Goal: Information Seeking & Learning: Learn about a topic

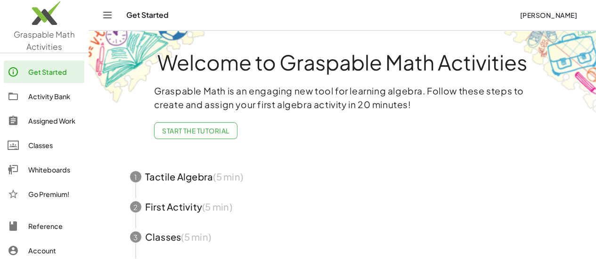
click at [51, 170] on div "Whiteboards" at bounding box center [54, 169] width 52 height 11
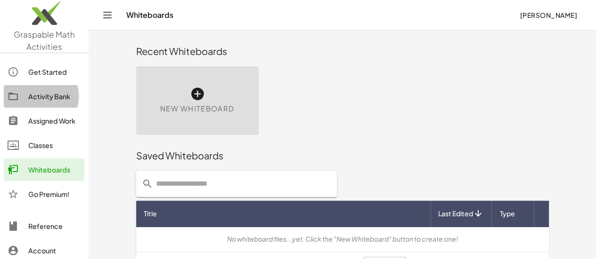
click at [44, 94] on div "Activity Bank" at bounding box center [54, 96] width 52 height 11
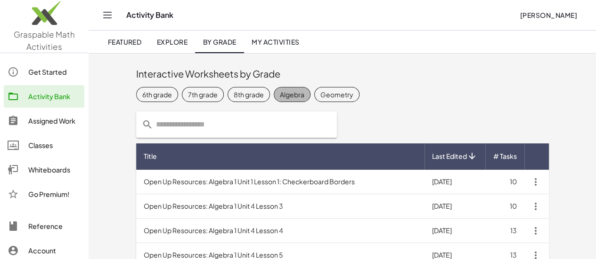
click at [280, 96] on div "Algebra" at bounding box center [292, 94] width 24 height 10
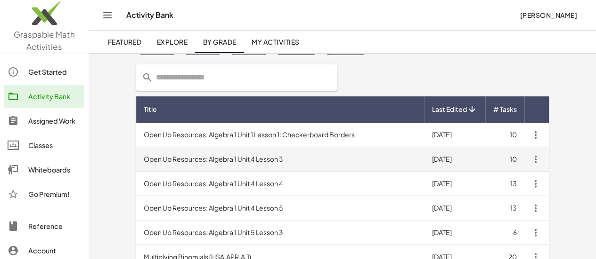
click at [222, 157] on td "Open Up Resources: Algebra 1 Unit 4 Lesson 3" at bounding box center [280, 159] width 288 height 24
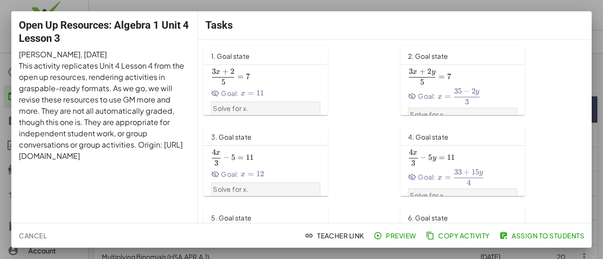
click at [397, 240] on span "Preview" at bounding box center [395, 236] width 41 height 8
click at [37, 234] on span "Cancel" at bounding box center [33, 236] width 28 height 8
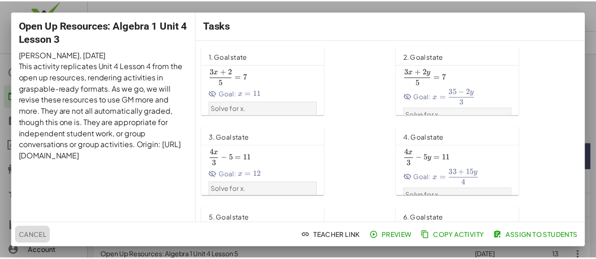
scroll to position [47, 0]
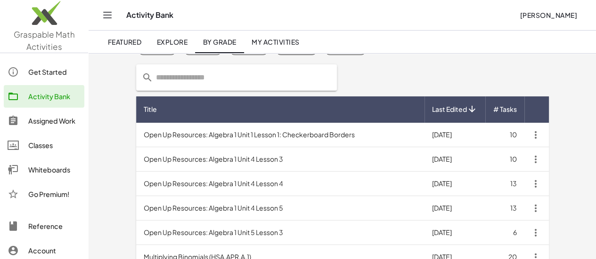
click at [40, 165] on div "Whiteboards" at bounding box center [54, 169] width 52 height 11
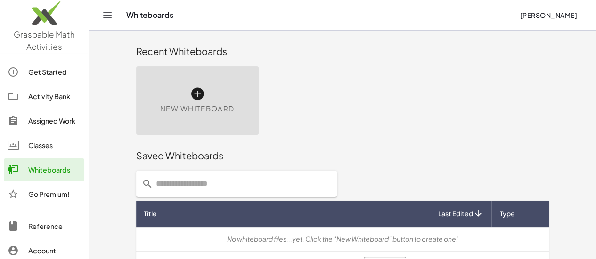
click at [144, 93] on div "New Whiteboard" at bounding box center [197, 100] width 122 height 69
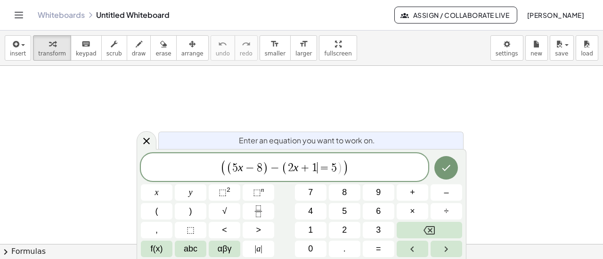
click at [317, 169] on span "2 x + 1 ​ = 5" at bounding box center [312, 167] width 49 height 11
click at [358, 170] on span "( ( 5 x − 8 ) − ( 2 x + 1 ) = 5 ) ​" at bounding box center [284, 168] width 287 height 18
click at [226, 173] on span "(" at bounding box center [229, 168] width 6 height 14
click at [450, 170] on icon "Done" at bounding box center [445, 168] width 11 height 11
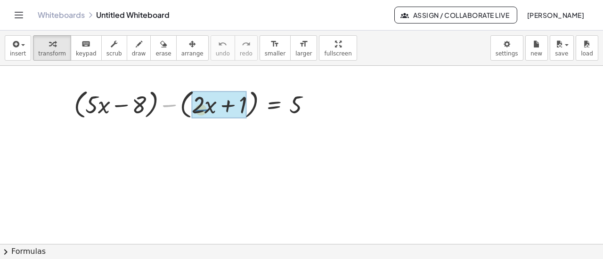
drag, startPoint x: 173, startPoint y: 104, endPoint x: 205, endPoint y: 109, distance: 32.4
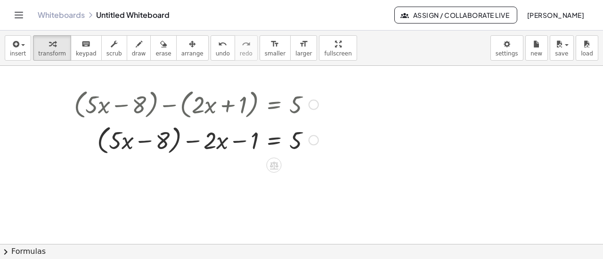
click at [100, 143] on div at bounding box center [196, 139] width 254 height 36
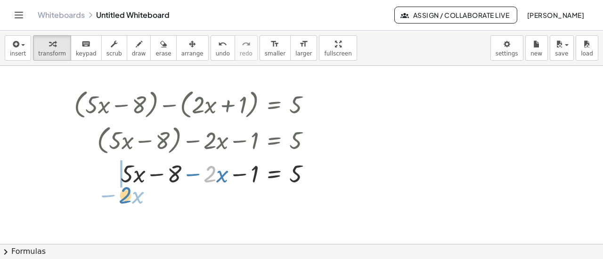
drag, startPoint x: 213, startPoint y: 178, endPoint x: 128, endPoint y: 199, distance: 87.4
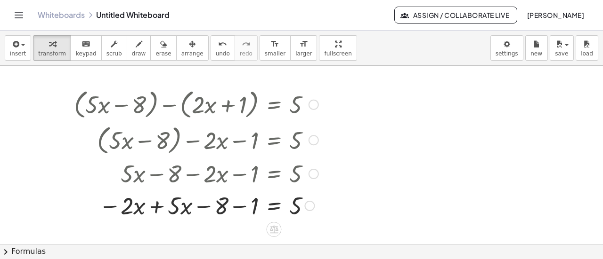
click at [159, 207] on div at bounding box center [196, 205] width 254 height 32
click at [229, 210] on div at bounding box center [196, 205] width 254 height 32
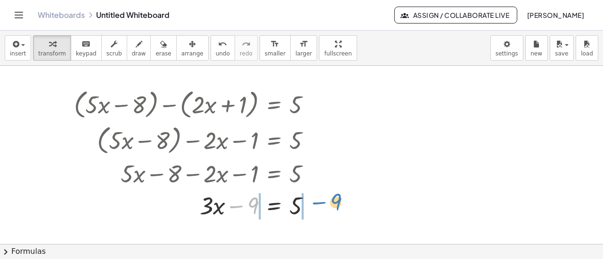
drag, startPoint x: 251, startPoint y: 203, endPoint x: 333, endPoint y: 199, distance: 82.5
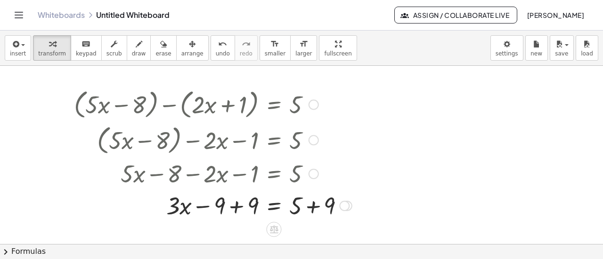
click at [317, 205] on div at bounding box center [212, 205] width 287 height 32
click at [229, 207] on div at bounding box center [200, 205] width 262 height 32
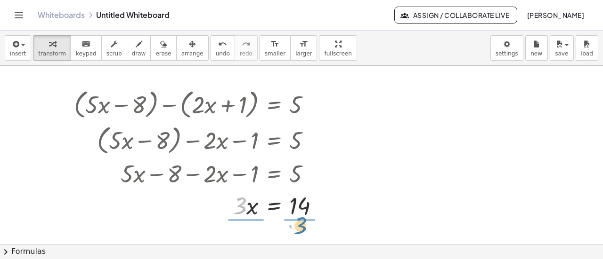
drag, startPoint x: 239, startPoint y: 211, endPoint x: 300, endPoint y: 232, distance: 65.1
click at [302, 204] on div at bounding box center [201, 205] width 265 height 47
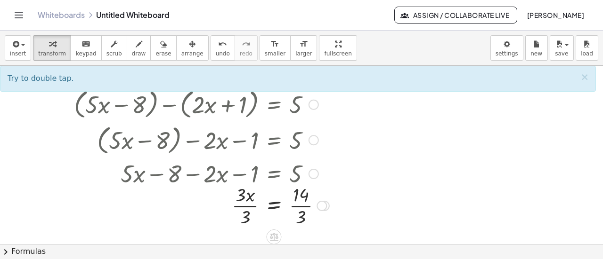
click at [247, 207] on div at bounding box center [201, 205] width 265 height 47
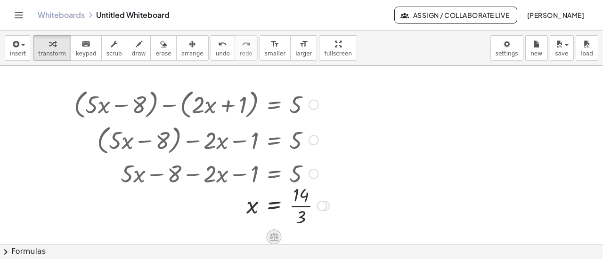
click at [275, 239] on icon at bounding box center [274, 237] width 10 height 10
click at [357, 213] on div at bounding box center [301, 245] width 603 height 358
click at [18, 14] on icon "Toggle navigation" at bounding box center [18, 14] width 11 height 11
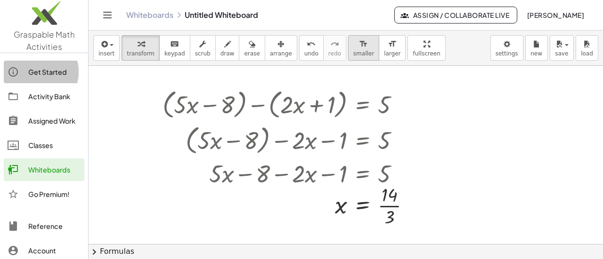
drag, startPoint x: 40, startPoint y: 72, endPoint x: 345, endPoint y: 45, distance: 305.9
click at [40, 72] on div "Get Started" at bounding box center [54, 71] width 52 height 11
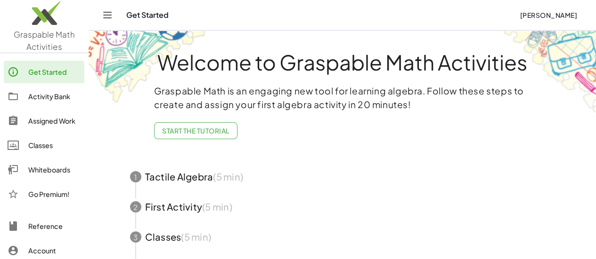
click at [45, 95] on div "Activity Bank" at bounding box center [54, 96] width 52 height 11
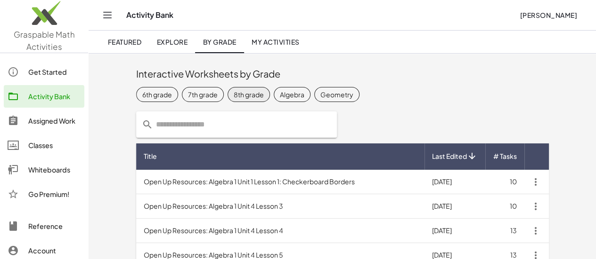
click at [234, 97] on div "8th grade" at bounding box center [249, 94] width 30 height 10
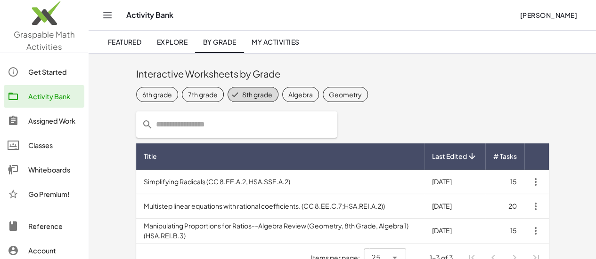
scroll to position [18, 0]
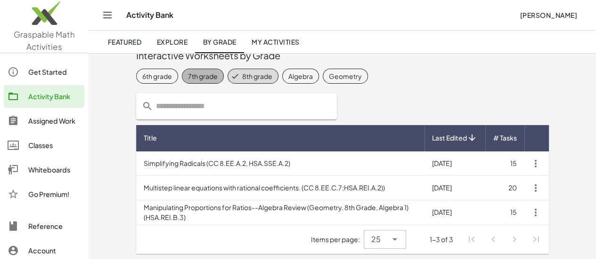
click at [188, 78] on div "7th grade" at bounding box center [203, 76] width 30 height 10
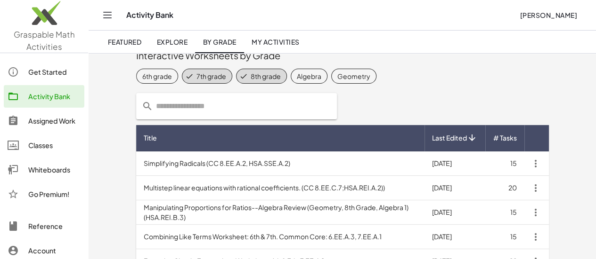
click at [250, 80] on div "8th grade" at bounding box center [265, 76] width 30 height 10
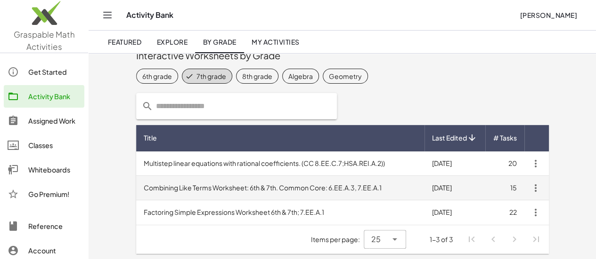
click at [204, 190] on td "Combining Like Terms Worksheet: 6th & 7th. Common Core: 6.EE.A.3, 7.EE.A.1" at bounding box center [280, 188] width 288 height 24
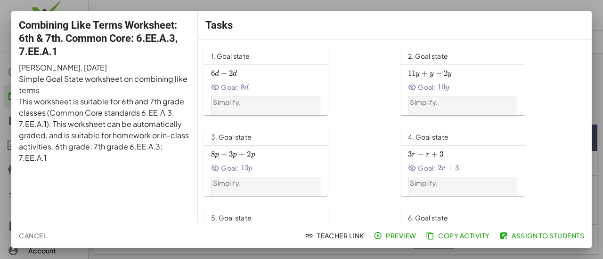
click at [396, 234] on span "Preview" at bounding box center [395, 236] width 41 height 8
click at [38, 236] on span "Cancel" at bounding box center [33, 236] width 28 height 8
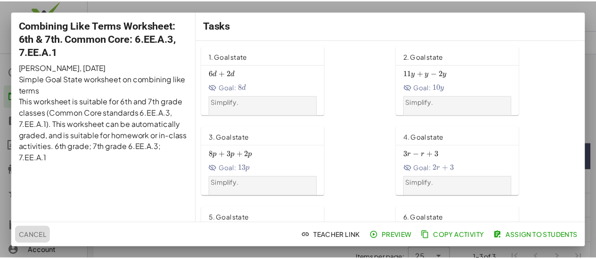
scroll to position [18, 0]
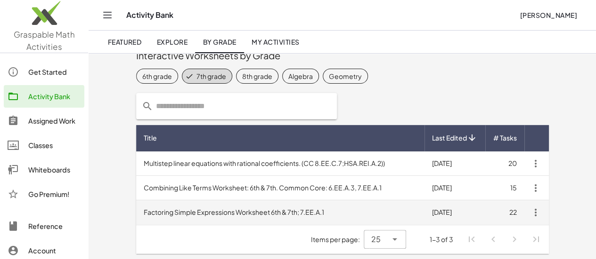
click at [186, 215] on td "Factoring Simple Expressions Worksheet 6th & 7th; 7.EE.A.1" at bounding box center [280, 213] width 288 height 24
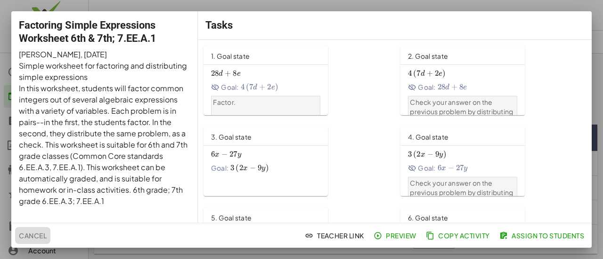
click at [40, 235] on span "Cancel" at bounding box center [33, 236] width 28 height 8
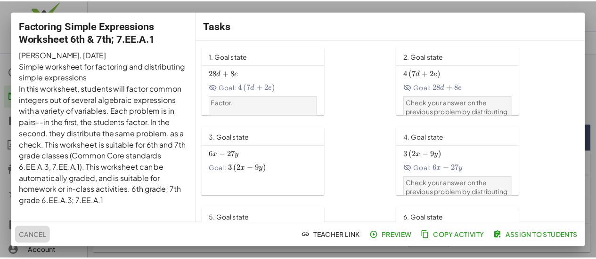
scroll to position [18, 0]
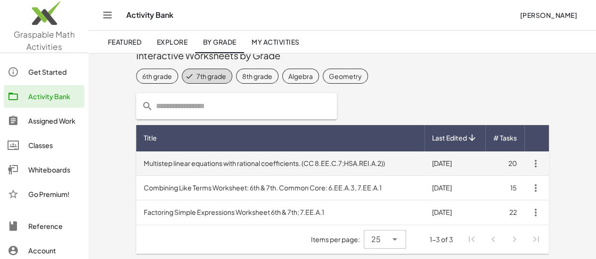
click at [246, 168] on td "Multistep linear equations with rational coefficients. (CC 8.EE.C.7;HSA.REI.A.2…" at bounding box center [280, 164] width 288 height 24
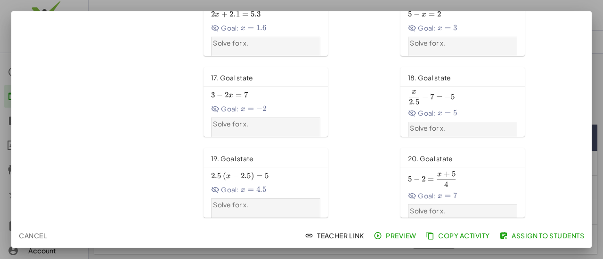
scroll to position [391, 0]
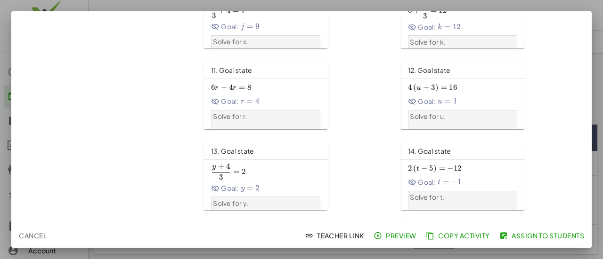
click at [31, 234] on span "Cancel" at bounding box center [33, 236] width 28 height 8
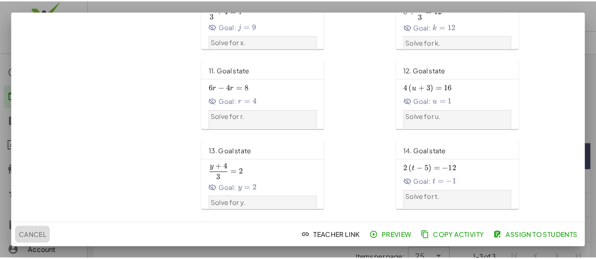
scroll to position [18, 0]
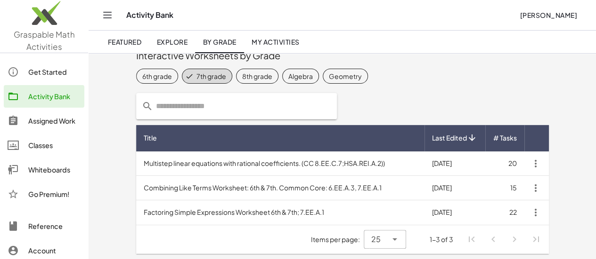
click at [174, 47] on link "Explore" at bounding box center [172, 42] width 46 height 23
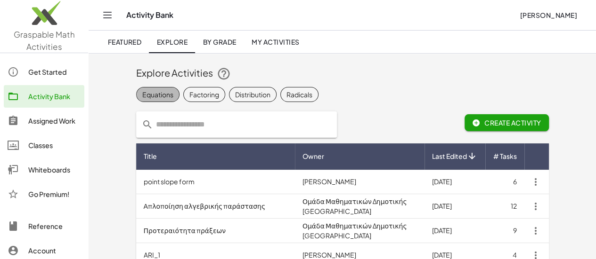
click at [280, 101] on span "Equations" at bounding box center [299, 94] width 38 height 15
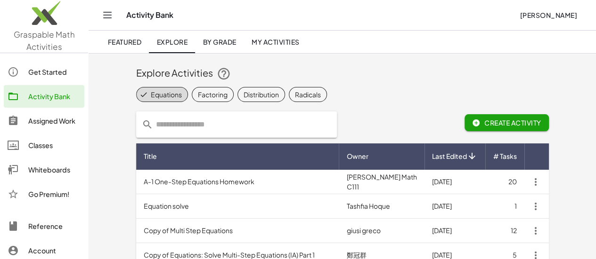
scroll to position [94, 0]
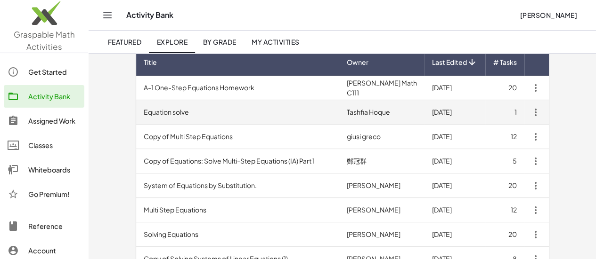
click at [136, 113] on td "Equation solve" at bounding box center [237, 112] width 203 height 24
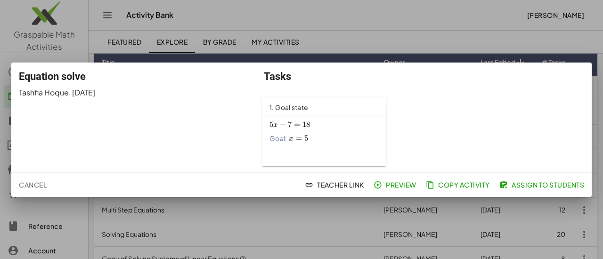
click at [41, 185] on span "Cancel" at bounding box center [33, 185] width 28 height 8
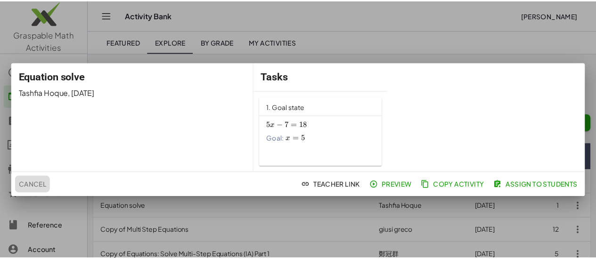
scroll to position [94, 0]
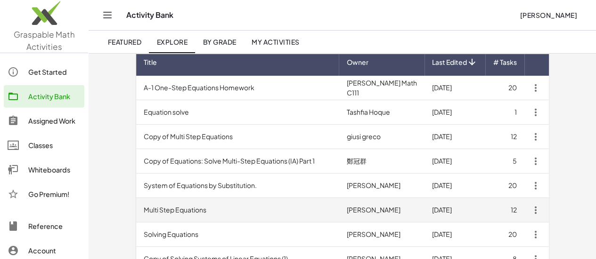
click at [136, 209] on td "Multi Step Equations" at bounding box center [237, 210] width 203 height 24
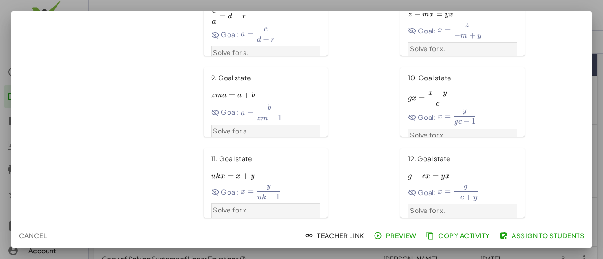
scroll to position [67, 0]
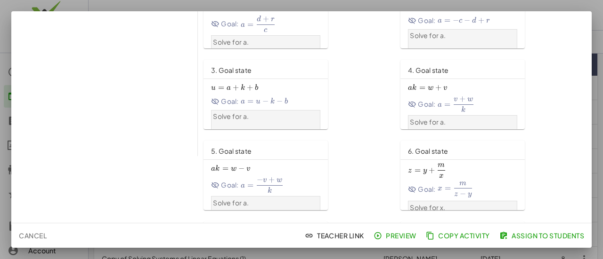
click at [41, 240] on span "Cancel" at bounding box center [33, 236] width 28 height 8
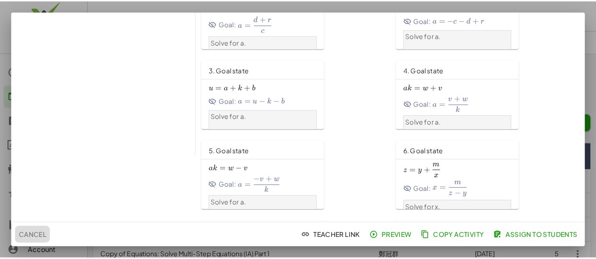
scroll to position [94, 0]
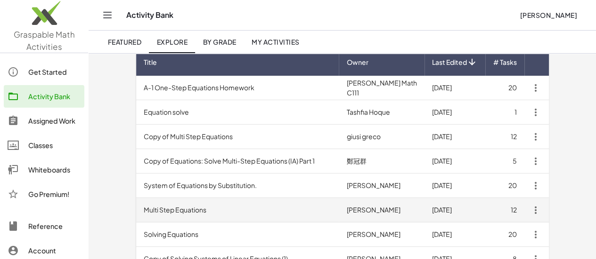
click at [153, 210] on td "Multi Step Equations" at bounding box center [237, 210] width 203 height 24
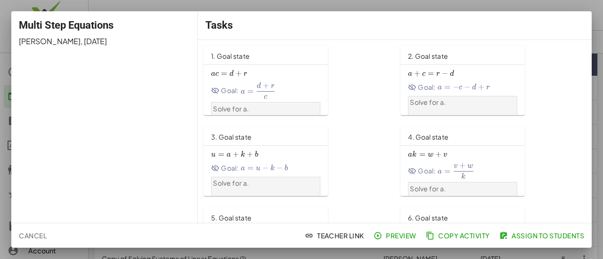
click at [41, 234] on span "Cancel" at bounding box center [33, 236] width 28 height 8
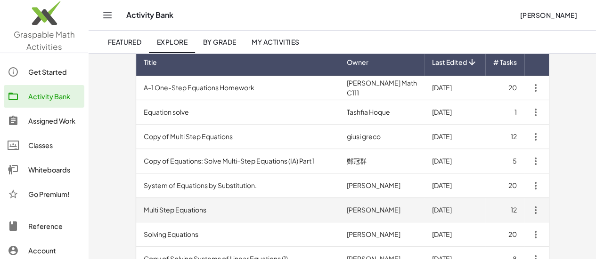
scroll to position [141, 0]
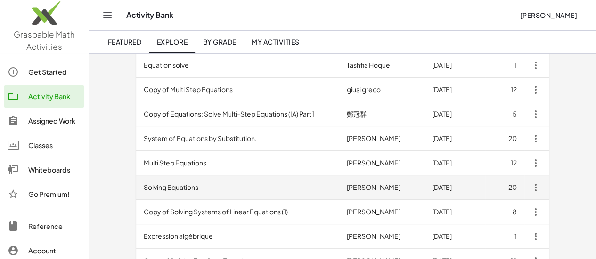
click at [136, 187] on td "Solving Equations" at bounding box center [237, 188] width 203 height 24
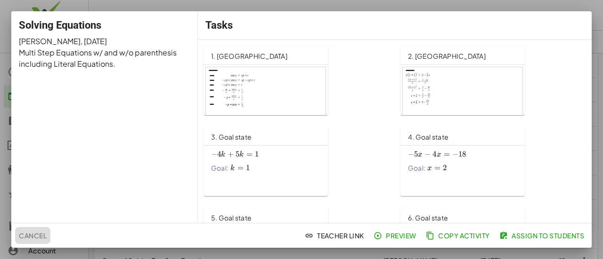
click at [32, 233] on span "Cancel" at bounding box center [33, 236] width 28 height 8
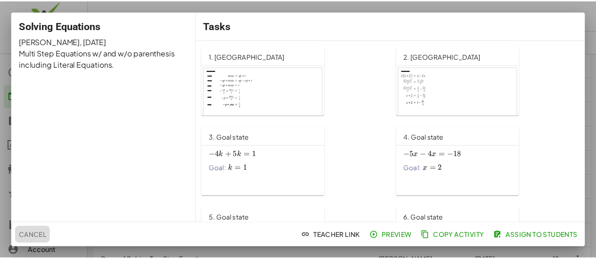
scroll to position [141, 0]
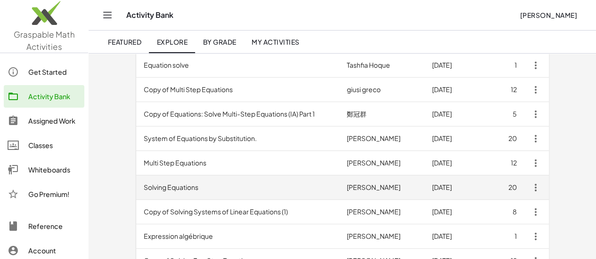
click at [136, 189] on td "Solving Equations" at bounding box center [237, 188] width 203 height 24
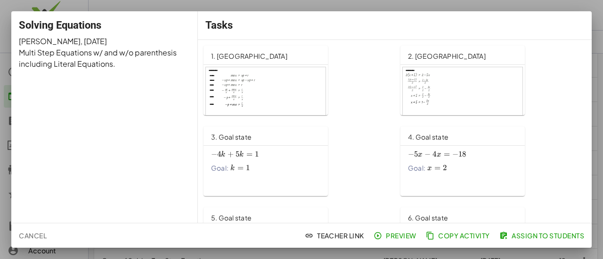
click at [248, 184] on div "3. Goal state − 4 k + 5 k = 1 -4k+5k=1 − 4 k + 5 k = 1 Goal: k = 1 k=1 k = 1" at bounding box center [265, 162] width 124 height 70
drag, startPoint x: 29, startPoint y: 234, endPoint x: 34, endPoint y: 223, distance: 12.4
click at [29, 234] on span "Cancel" at bounding box center [33, 236] width 28 height 8
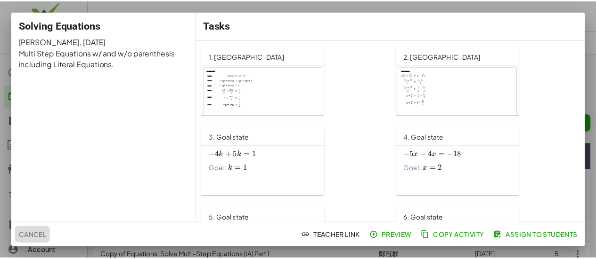
scroll to position [141, 0]
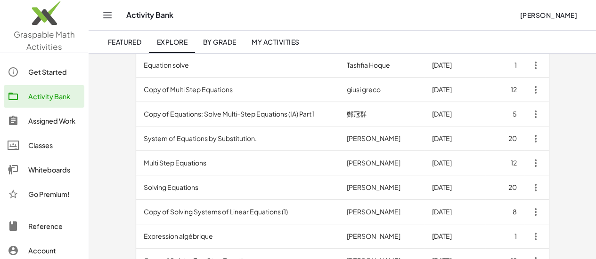
click at [50, 168] on div "Whiteboards" at bounding box center [54, 169] width 52 height 11
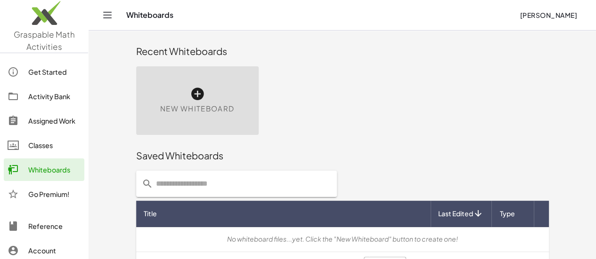
click at [139, 100] on div "New Whiteboard" at bounding box center [197, 100] width 122 height 69
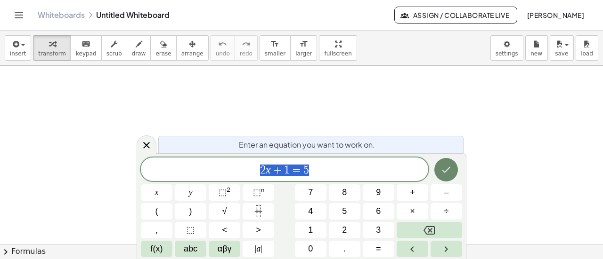
click at [448, 172] on icon "Done" at bounding box center [445, 169] width 11 height 11
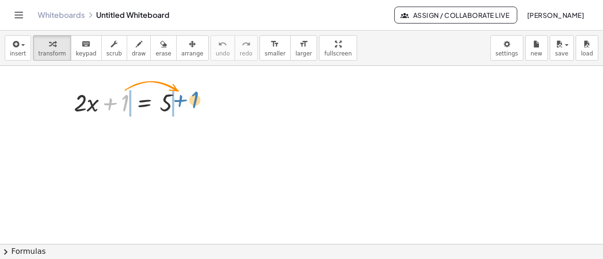
drag, startPoint x: 108, startPoint y: 105, endPoint x: 178, endPoint y: 102, distance: 69.8
click at [178, 102] on div at bounding box center [131, 102] width 124 height 32
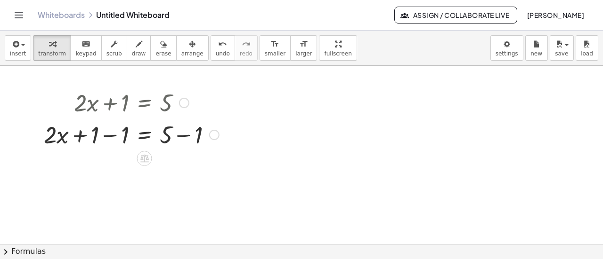
click at [112, 136] on div at bounding box center [131, 134] width 185 height 32
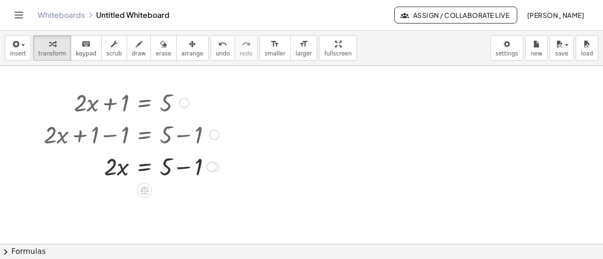
click at [182, 167] on div at bounding box center [131, 166] width 185 height 32
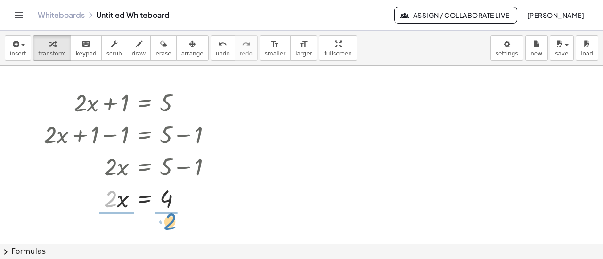
drag, startPoint x: 109, startPoint y: 204, endPoint x: 169, endPoint y: 226, distance: 63.5
click at [170, 198] on div at bounding box center [131, 198] width 185 height 47
click at [120, 199] on div at bounding box center [131, 198] width 185 height 47
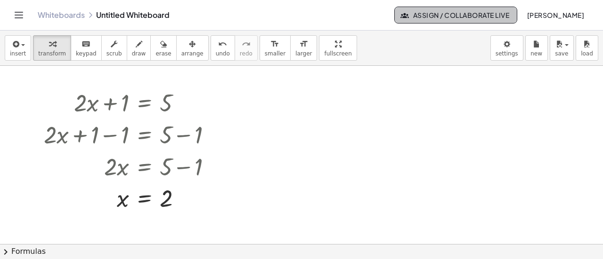
click at [456, 21] on button "Assign / Collaborate Live" at bounding box center [455, 15] width 123 height 17
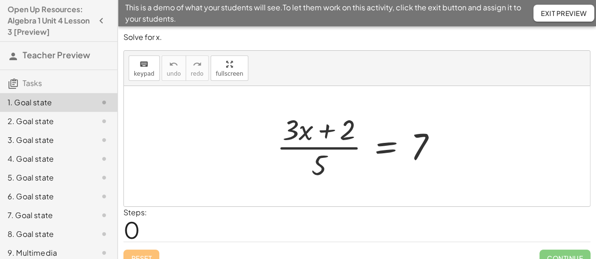
scroll to position [12, 0]
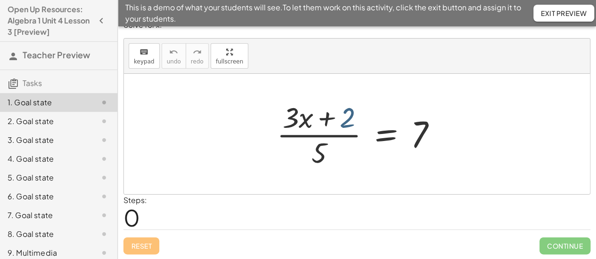
drag, startPoint x: 347, startPoint y: 122, endPoint x: 352, endPoint y: 124, distance: 5.5
click at [352, 124] on div at bounding box center [360, 134] width 177 height 73
drag, startPoint x: 350, startPoint y: 115, endPoint x: 462, endPoint y: 132, distance: 113.9
drag, startPoint x: 314, startPoint y: 160, endPoint x: 448, endPoint y: 143, distance: 135.7
click at [448, 143] on div "· 5 · ( + · 3 · x + 2 ) · 5 = 7" at bounding box center [356, 134] width 189 height 77
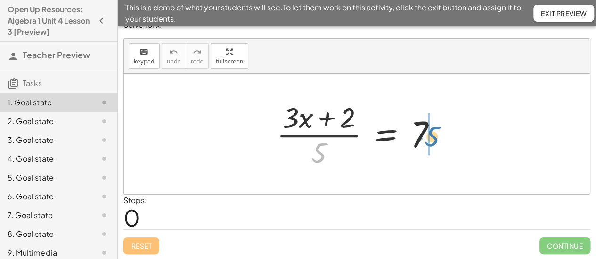
drag, startPoint x: 317, startPoint y: 152, endPoint x: 430, endPoint y: 136, distance: 114.1
click at [430, 136] on div at bounding box center [360, 134] width 177 height 73
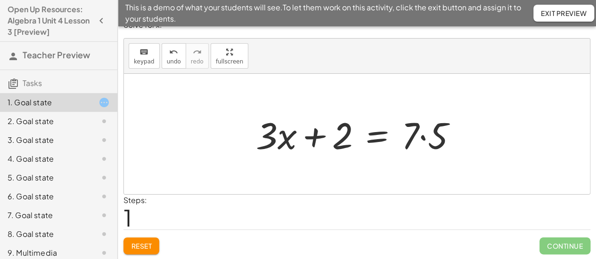
click at [421, 134] on div at bounding box center [360, 134] width 218 height 48
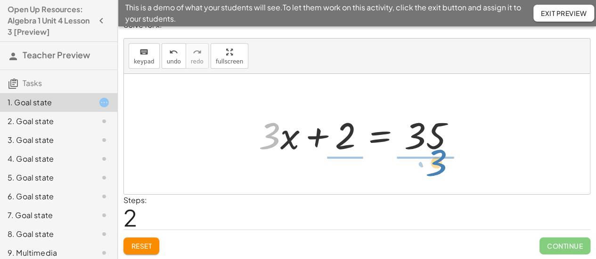
drag, startPoint x: 270, startPoint y: 142, endPoint x: 437, endPoint y: 169, distance: 168.8
click at [437, 169] on div "· ( + · 3 · x + 2 ) · 5 = 7 + · 3 · x + 2 = · 7 · 5 · 3 + · x + · 3 · x + 2 = 35" at bounding box center [357, 134] width 466 height 121
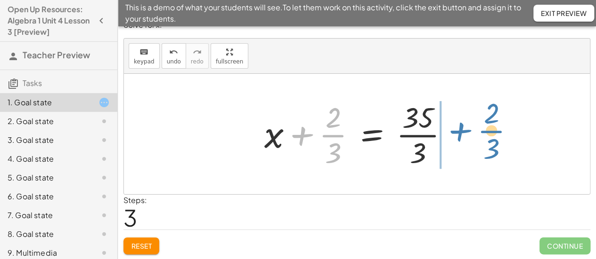
drag, startPoint x: 331, startPoint y: 134, endPoint x: 490, endPoint y: 129, distance: 158.7
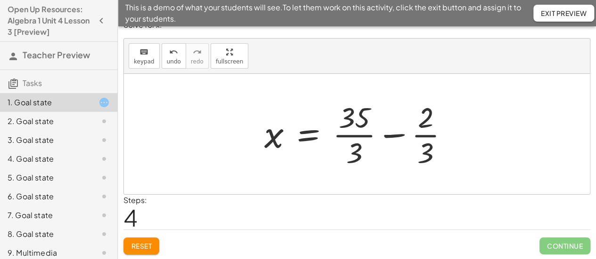
click at [389, 137] on div at bounding box center [359, 134] width 201 height 73
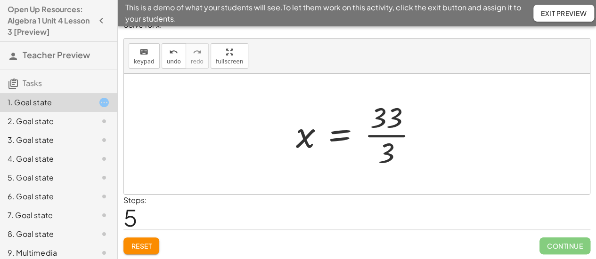
click at [389, 137] on div at bounding box center [360, 134] width 138 height 73
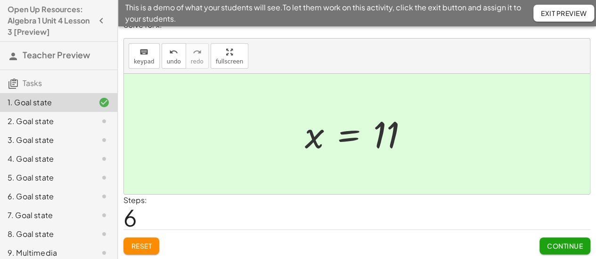
click at [567, 242] on span "Continue" at bounding box center [565, 246] width 36 height 8
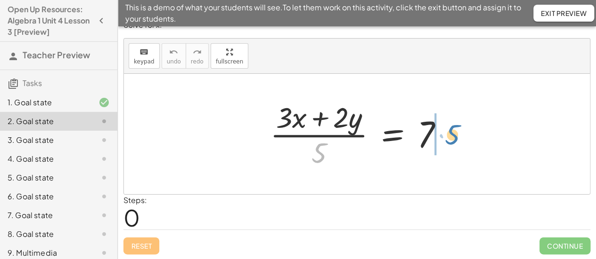
drag, startPoint x: 319, startPoint y: 156, endPoint x: 452, endPoint y: 137, distance: 134.5
click at [452, 137] on div at bounding box center [360, 134] width 190 height 73
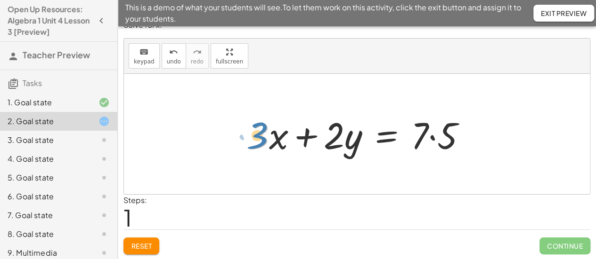
drag, startPoint x: 259, startPoint y: 141, endPoint x: 257, endPoint y: 136, distance: 6.1
click at [257, 136] on div at bounding box center [360, 134] width 236 height 48
drag, startPoint x: 276, startPoint y: 137, endPoint x: 298, endPoint y: 168, distance: 37.6
drag, startPoint x: 270, startPoint y: 137, endPoint x: 278, endPoint y: 163, distance: 27.9
click at [278, 163] on div "· ( + · 3 · x + · 2 · y ) · 5 = 7 · x + · 3 · x + · 2 · y · 5 = 7 ·" at bounding box center [357, 134] width 466 height 121
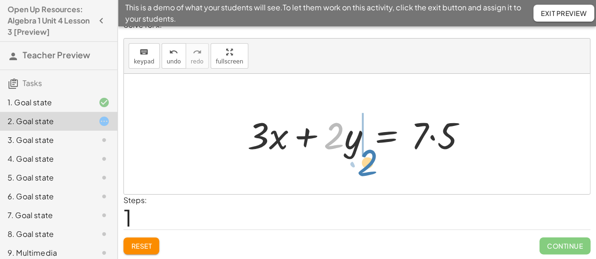
drag, startPoint x: 337, startPoint y: 136, endPoint x: 371, endPoint y: 163, distance: 43.6
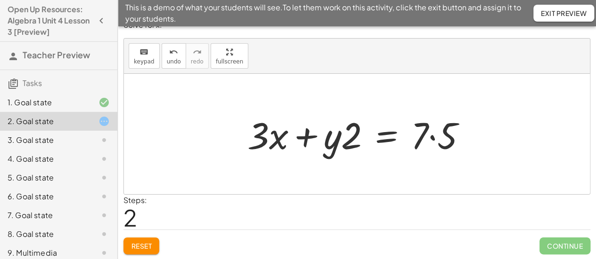
click at [41, 136] on div "3. Goal state" at bounding box center [46, 140] width 76 height 11
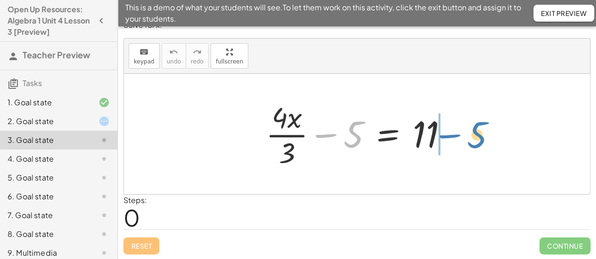
drag, startPoint x: 354, startPoint y: 135, endPoint x: 477, endPoint y: 129, distance: 123.5
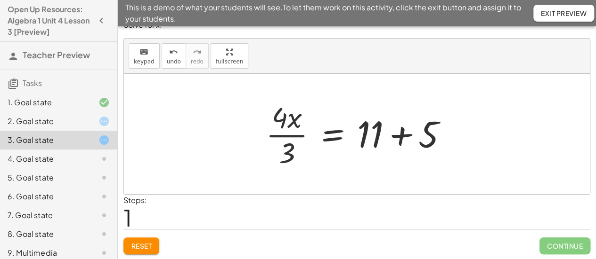
click at [395, 135] on div at bounding box center [360, 134] width 199 height 73
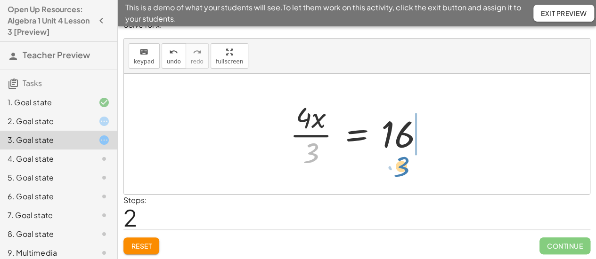
drag, startPoint x: 307, startPoint y: 156, endPoint x: 399, endPoint y: 170, distance: 92.8
click at [398, 170] on div at bounding box center [360, 134] width 151 height 73
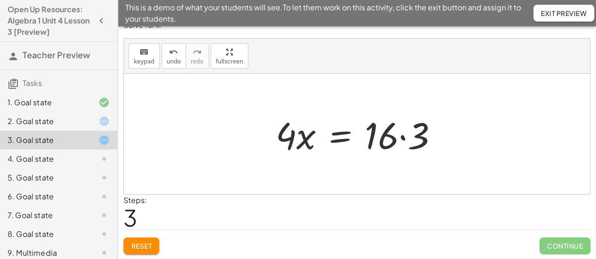
click at [402, 139] on div at bounding box center [360, 134] width 179 height 48
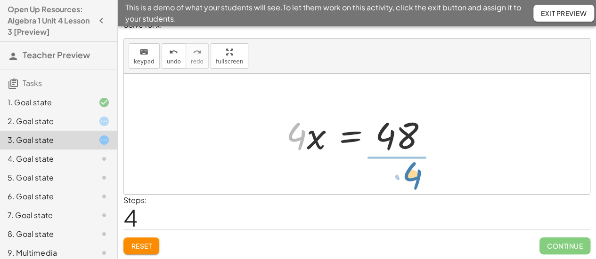
drag, startPoint x: 292, startPoint y: 135, endPoint x: 408, endPoint y: 175, distance: 122.4
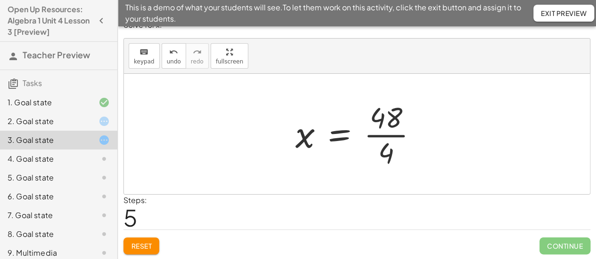
click at [390, 133] on div at bounding box center [360, 134] width 139 height 73
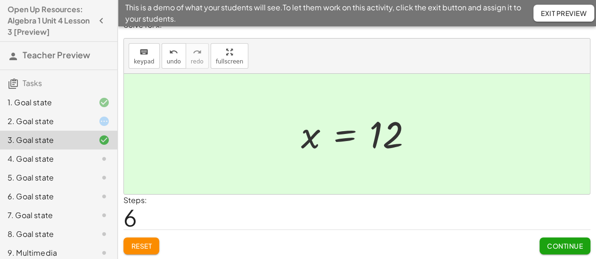
click at [544, 14] on span "Exit Preview" at bounding box center [564, 13] width 46 height 8
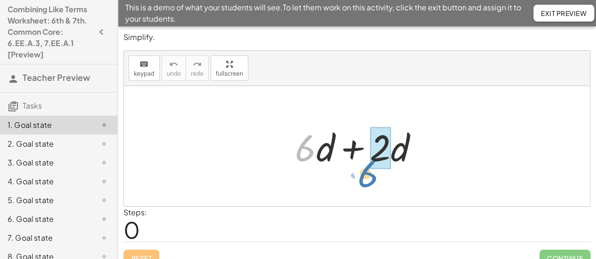
drag, startPoint x: 307, startPoint y: 149, endPoint x: 394, endPoint y: 164, distance: 87.5
click at [394, 164] on div at bounding box center [360, 146] width 140 height 48
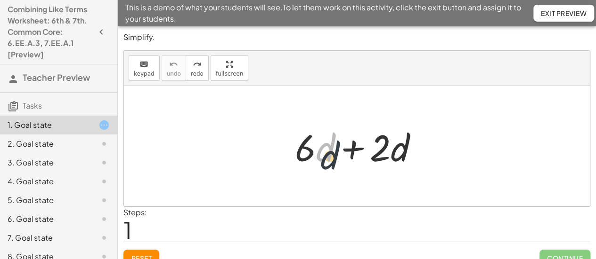
drag, startPoint x: 320, startPoint y: 149, endPoint x: 325, endPoint y: 158, distance: 9.7
click at [325, 158] on div at bounding box center [360, 146] width 140 height 48
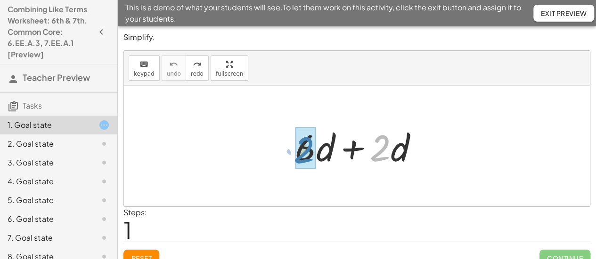
drag, startPoint x: 376, startPoint y: 156, endPoint x: 300, endPoint y: 159, distance: 75.4
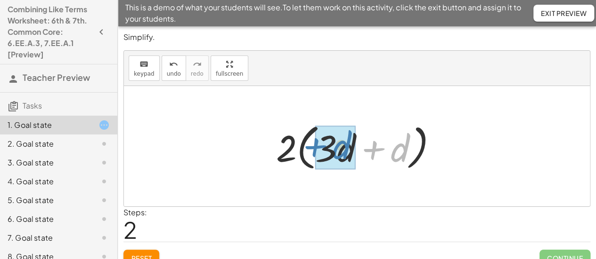
drag, startPoint x: 397, startPoint y: 158, endPoint x: 354, endPoint y: 154, distance: 43.0
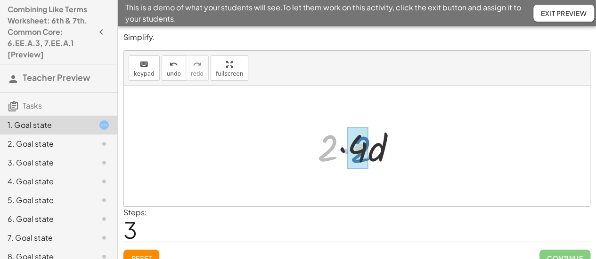
drag, startPoint x: 332, startPoint y: 152, endPoint x: 366, endPoint y: 153, distance: 33.9
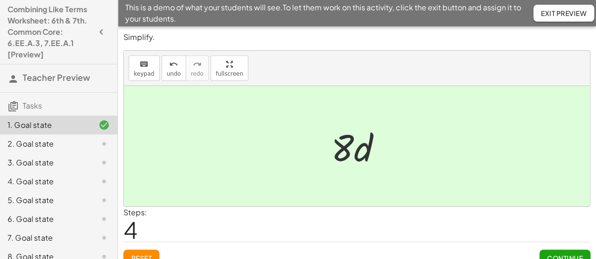
click at [558, 254] on span "Continue" at bounding box center [565, 258] width 36 height 8
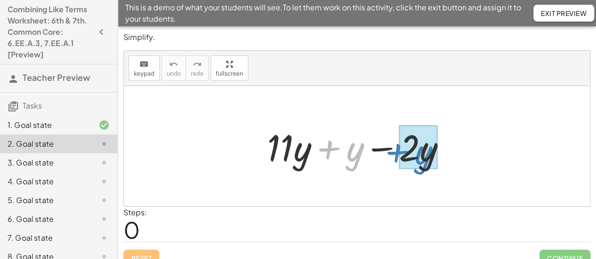
drag, startPoint x: 354, startPoint y: 153, endPoint x: 422, endPoint y: 157, distance: 68.4
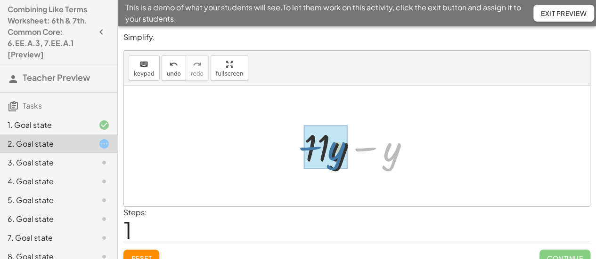
drag, startPoint x: 392, startPoint y: 159, endPoint x: 335, endPoint y: 157, distance: 57.0
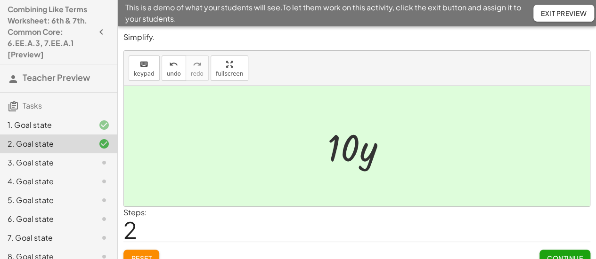
click at [575, 252] on button "Continue" at bounding box center [564, 258] width 51 height 17
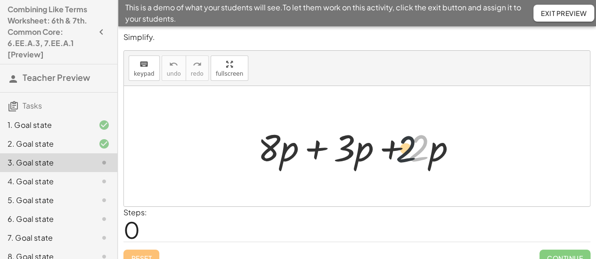
drag, startPoint x: 423, startPoint y: 159, endPoint x: 409, endPoint y: 160, distance: 14.2
click at [409, 160] on div at bounding box center [360, 146] width 215 height 48
drag, startPoint x: 431, startPoint y: 158, endPoint x: 423, endPoint y: 160, distance: 8.7
click at [423, 160] on div at bounding box center [360, 146] width 215 height 48
drag, startPoint x: 434, startPoint y: 133, endPoint x: 418, endPoint y: 133, distance: 16.0
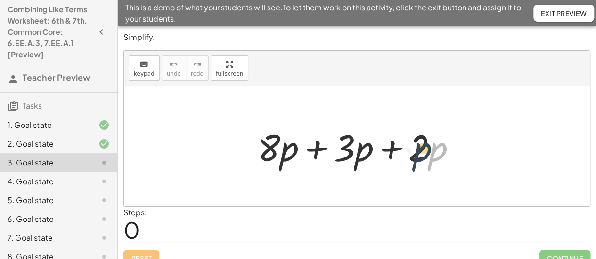
click at [418, 133] on div at bounding box center [360, 146] width 215 height 48
drag, startPoint x: 424, startPoint y: 134, endPoint x: 428, endPoint y: 111, distance: 23.5
click at [428, 111] on div "· 2 + · 8 · p + · 3 · p + · 2 · p" at bounding box center [357, 146] width 466 height 121
click at [394, 145] on div at bounding box center [360, 146] width 215 height 48
click at [390, 148] on div at bounding box center [360, 146] width 215 height 48
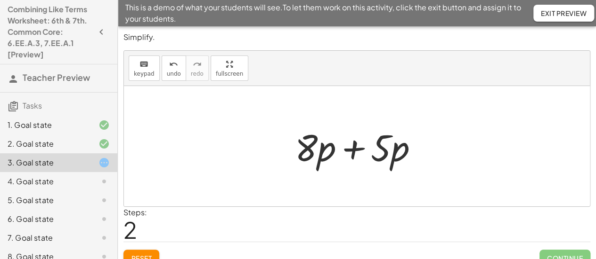
click at [350, 149] on div at bounding box center [360, 146] width 140 height 48
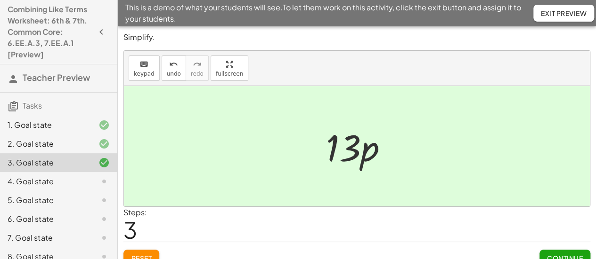
click at [543, 250] on button "Continue" at bounding box center [564, 258] width 51 height 17
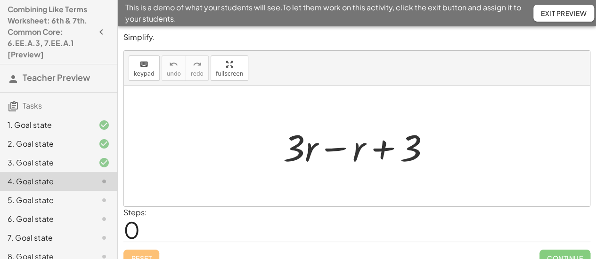
click at [384, 151] on div at bounding box center [360, 146] width 164 height 48
click at [335, 149] on div at bounding box center [360, 146] width 164 height 48
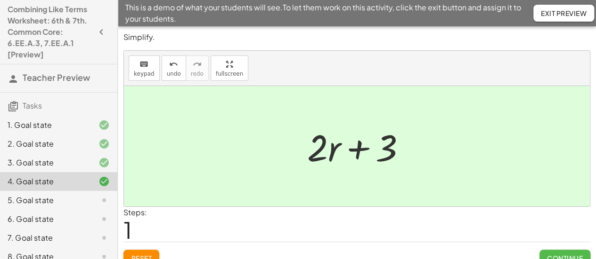
click at [553, 255] on span "Continue" at bounding box center [565, 258] width 36 height 8
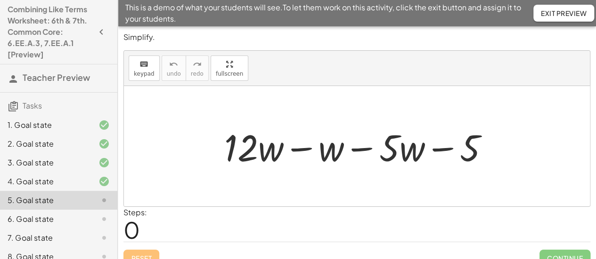
click at [366, 148] on div at bounding box center [360, 146] width 282 height 48
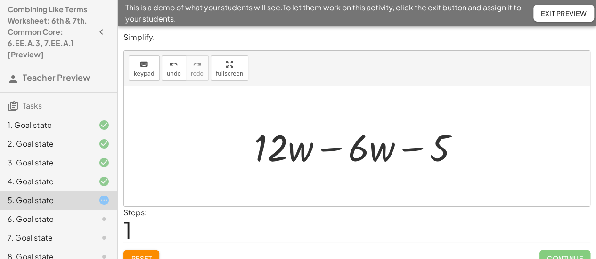
click at [338, 149] on div at bounding box center [360, 146] width 222 height 48
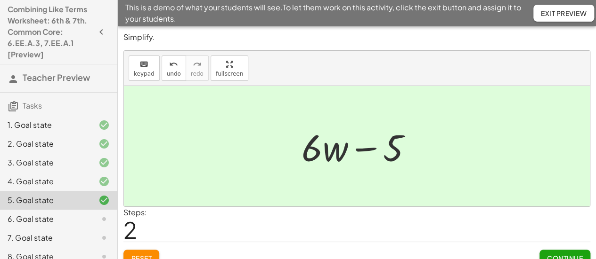
click at [559, 13] on span "Exit Preview" at bounding box center [564, 13] width 46 height 8
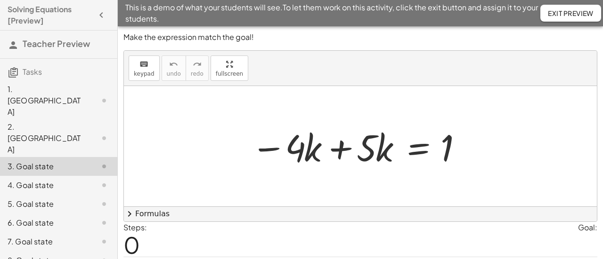
click at [379, 182] on div "− · 4 · k + · 5 · k = 1" at bounding box center [360, 146] width 473 height 121
click at [397, 179] on div "− · 4 · k + · 5 · k = 1" at bounding box center [360, 146] width 473 height 121
click at [339, 150] on div at bounding box center [360, 146] width 228 height 48
click at [338, 150] on div at bounding box center [360, 146] width 473 height 121
click at [340, 150] on div at bounding box center [360, 146] width 473 height 121
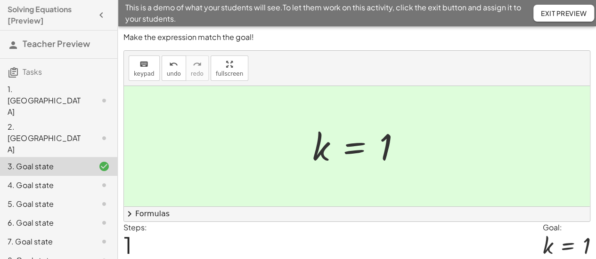
scroll to position [31, 0]
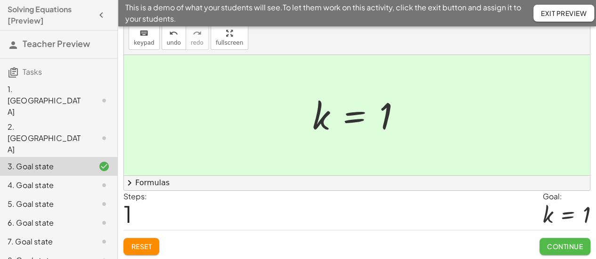
click at [542, 247] on button "Continue" at bounding box center [564, 246] width 51 height 17
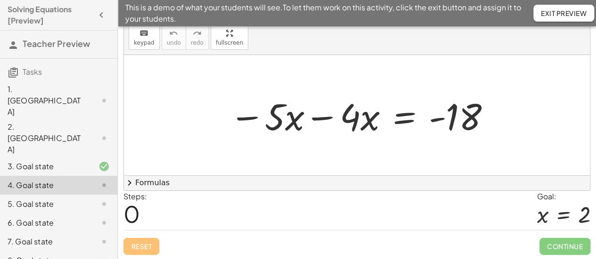
click at [132, 180] on span "chevron_right" at bounding box center [129, 183] width 11 height 11
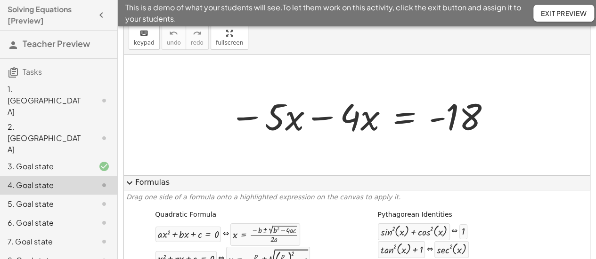
click at [132, 180] on span "expand_more" at bounding box center [129, 183] width 11 height 11
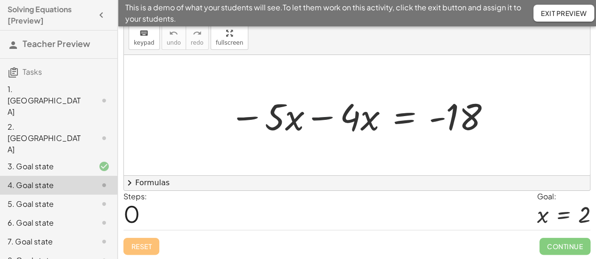
click at [315, 120] on div at bounding box center [361, 115] width 272 height 48
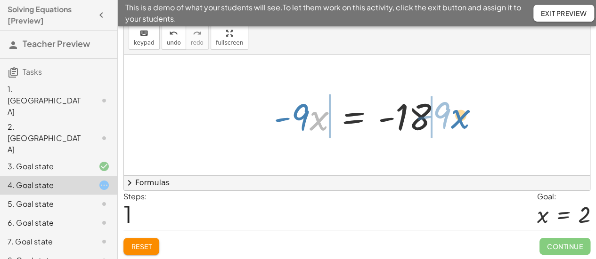
drag, startPoint x: 315, startPoint y: 123, endPoint x: 457, endPoint y: 121, distance: 141.7
click at [457, 121] on div "− · 5 · x − · 4 · x = - 18 · x · - 9 · x = - 18 · - 9" at bounding box center [357, 115] width 466 height 121
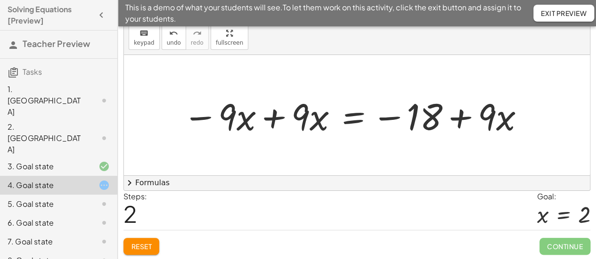
click at [273, 121] on div at bounding box center [354, 115] width 352 height 48
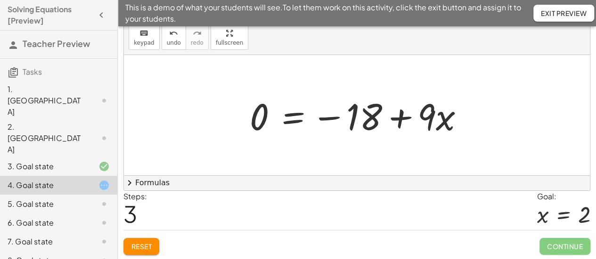
click at [403, 120] on div at bounding box center [360, 115] width 231 height 48
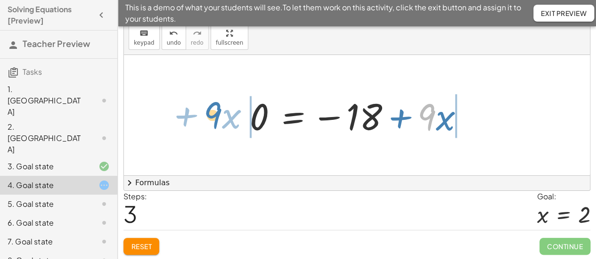
drag, startPoint x: 429, startPoint y: 123, endPoint x: 216, endPoint y: 121, distance: 213.8
click at [216, 121] on div "− · 5 · x − · 4 · x = - 18 · - 9 · x = - 18 − · 9 · x + · 9 · x = − 18 + · 9 · …" at bounding box center [357, 115] width 466 height 121
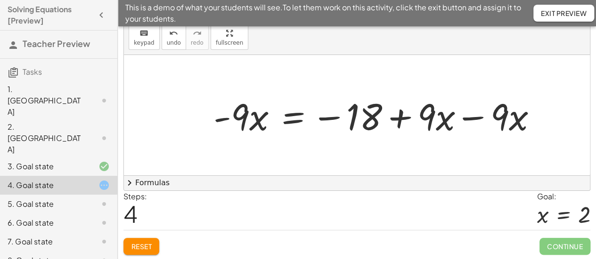
click at [475, 115] on div at bounding box center [379, 115] width 340 height 48
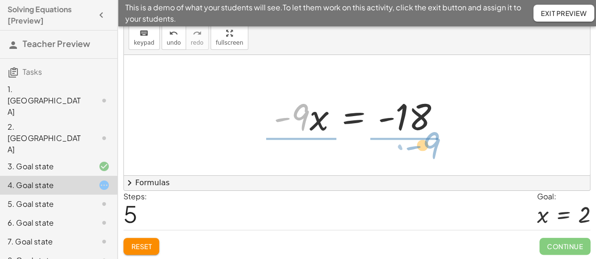
drag, startPoint x: 296, startPoint y: 113, endPoint x: 428, endPoint y: 141, distance: 134.7
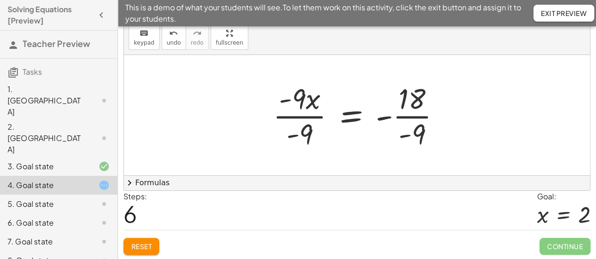
click at [412, 116] on div at bounding box center [360, 115] width 185 height 73
click at [300, 115] on div at bounding box center [360, 115] width 184 height 73
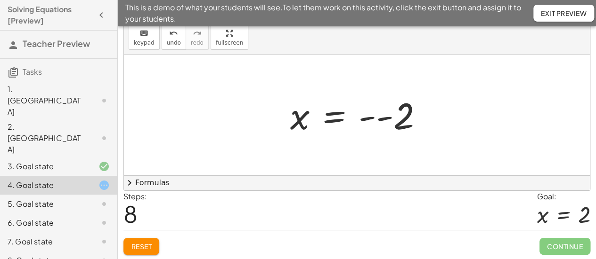
click at [373, 121] on div at bounding box center [359, 115] width 149 height 47
